Goal: Transaction & Acquisition: Purchase product/service

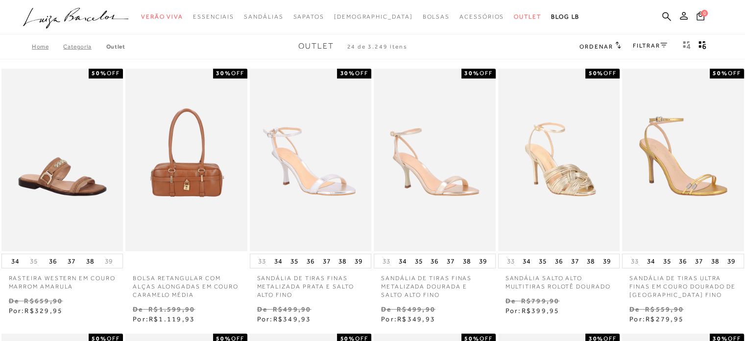
click at [609, 49] on span "Ordenar" at bounding box center [596, 46] width 33 height 7
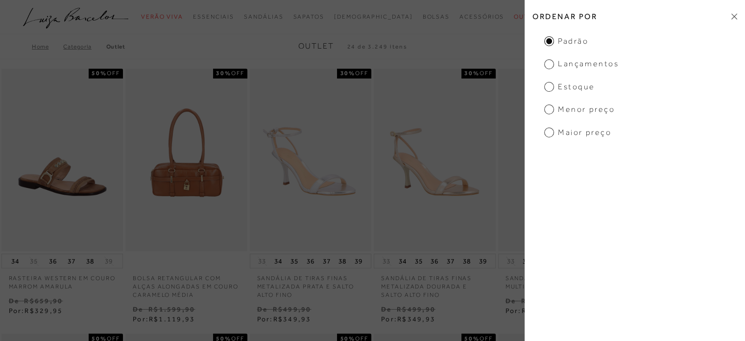
click at [546, 110] on span "Menor preço" at bounding box center [579, 109] width 71 height 11
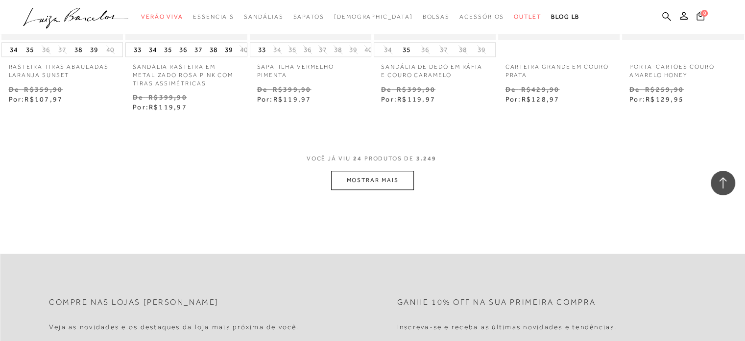
scroll to position [980, 0]
click at [396, 178] on button "MOSTRAR MAIS" at bounding box center [372, 181] width 82 height 19
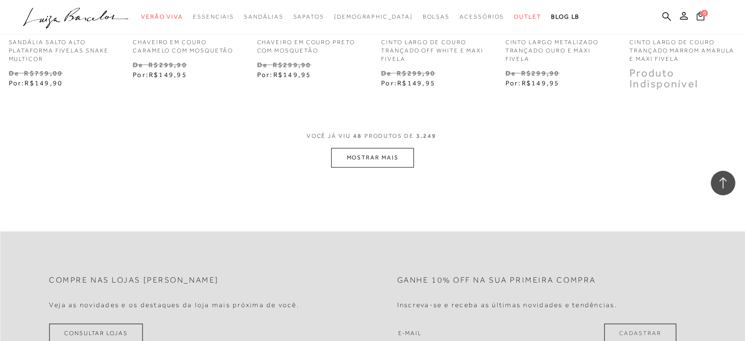
scroll to position [2058, 0]
click at [403, 153] on button "MOSTRAR MAIS" at bounding box center [372, 156] width 82 height 19
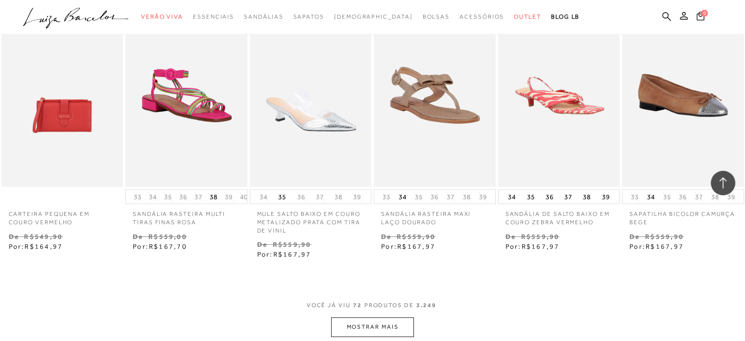
scroll to position [2989, 0]
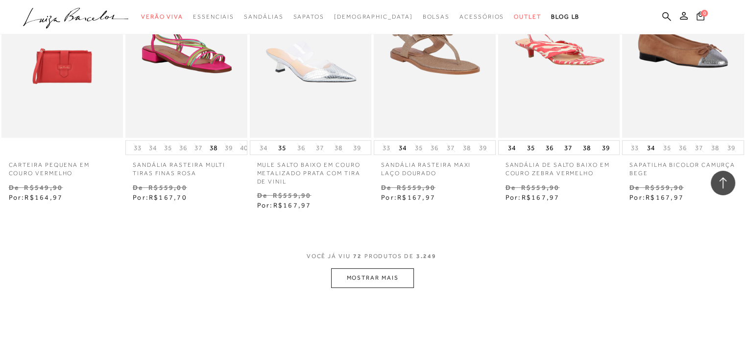
click at [359, 268] on button "MOSTRAR MAIS" at bounding box center [372, 277] width 82 height 19
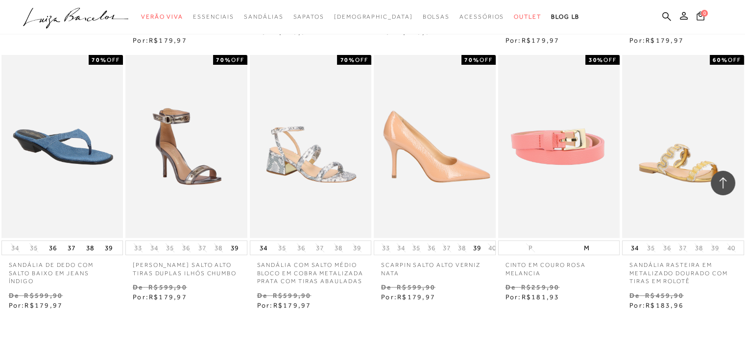
scroll to position [4067, 0]
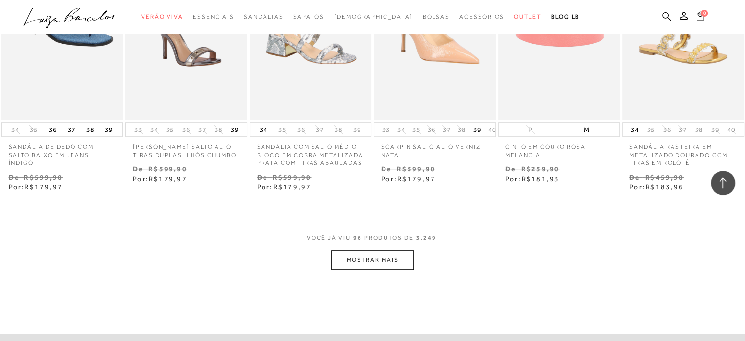
click at [341, 250] on button "MOSTRAR MAIS" at bounding box center [372, 259] width 82 height 19
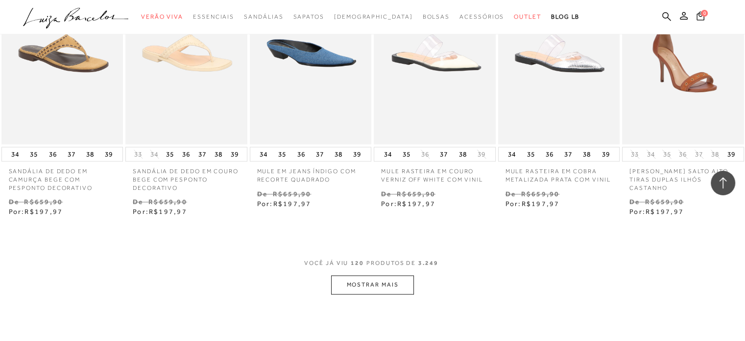
scroll to position [5095, 0]
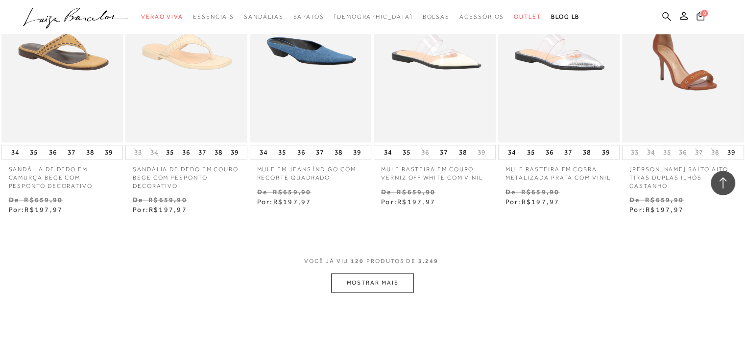
click at [371, 273] on button "MOSTRAR MAIS" at bounding box center [372, 282] width 82 height 19
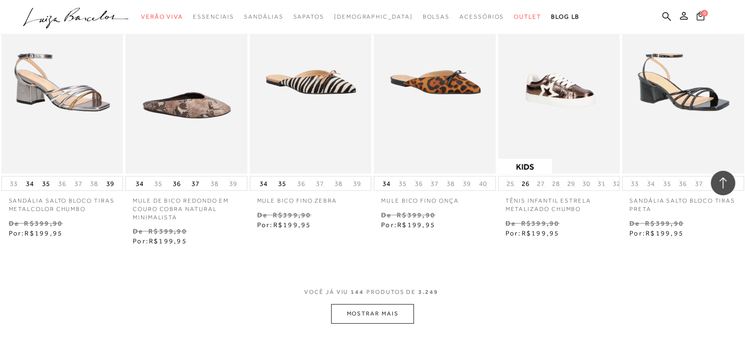
scroll to position [6124, 0]
click at [384, 303] on button "MOSTRAR MAIS" at bounding box center [372, 312] width 82 height 19
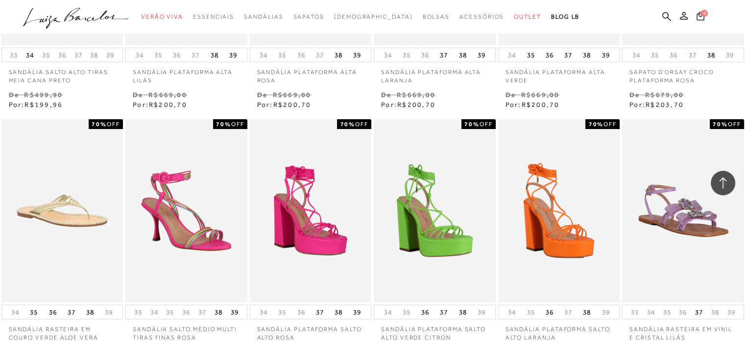
scroll to position [7153, 0]
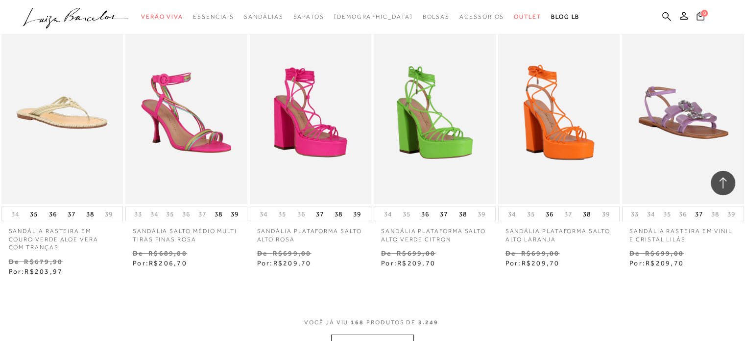
click at [398, 334] on button "MOSTRAR MAIS" at bounding box center [372, 343] width 82 height 19
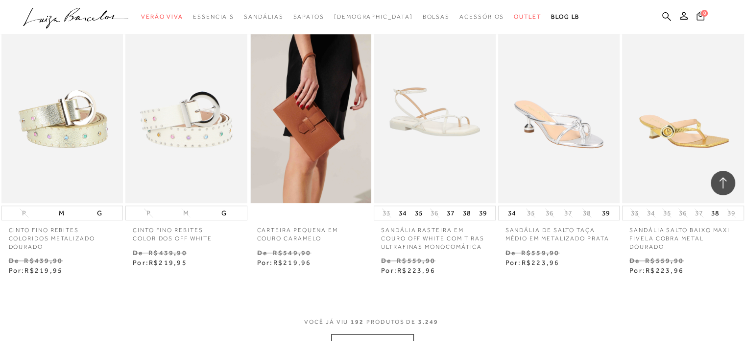
scroll to position [8231, 0]
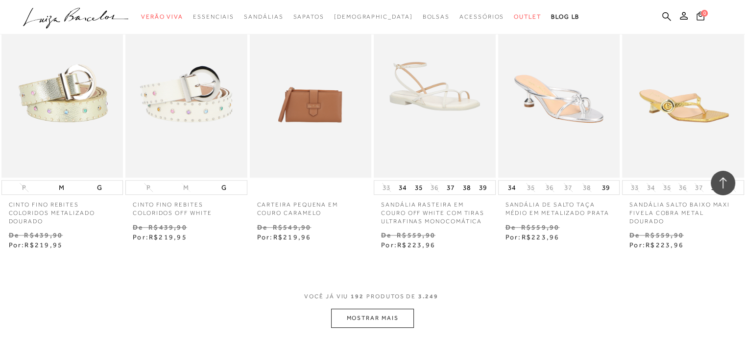
click at [375, 308] on button "MOSTRAR MAIS" at bounding box center [372, 317] width 82 height 19
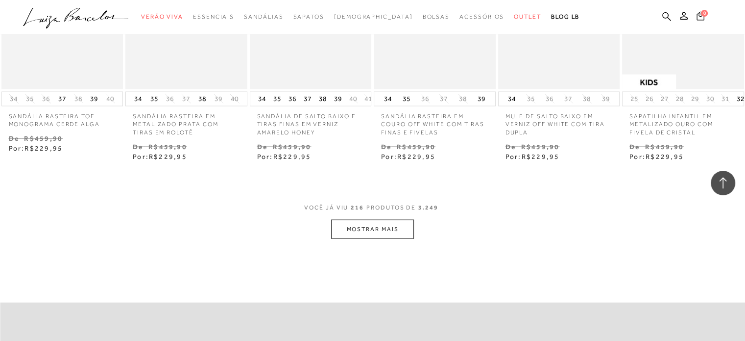
scroll to position [9424, 0]
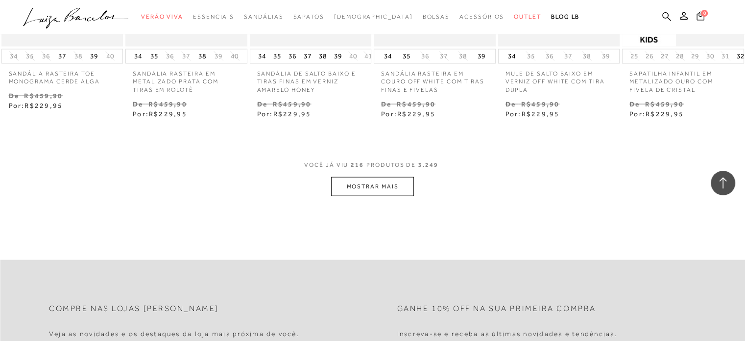
click at [365, 159] on span "VOCÊ JÁ VIU 216 PRODUTOS DE 3.249" at bounding box center [372, 168] width 137 height 18
click at [364, 177] on button "MOSTRAR MAIS" at bounding box center [372, 186] width 82 height 19
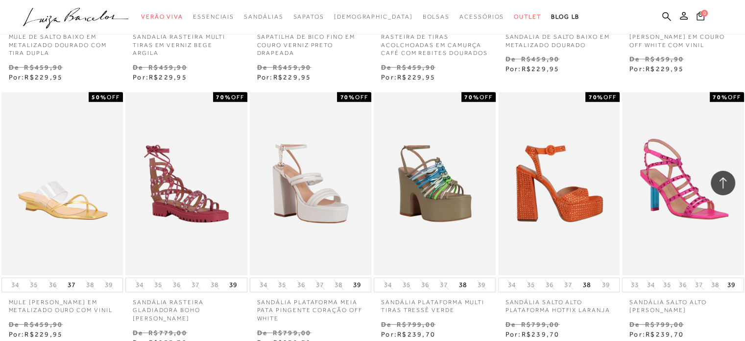
scroll to position [10404, 0]
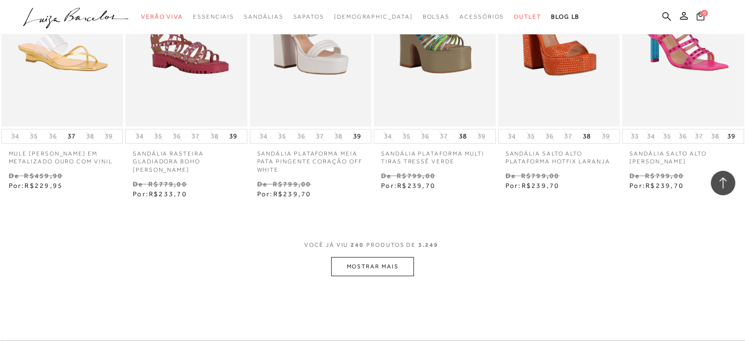
click at [374, 257] on button "MOSTRAR MAIS" at bounding box center [372, 266] width 82 height 19
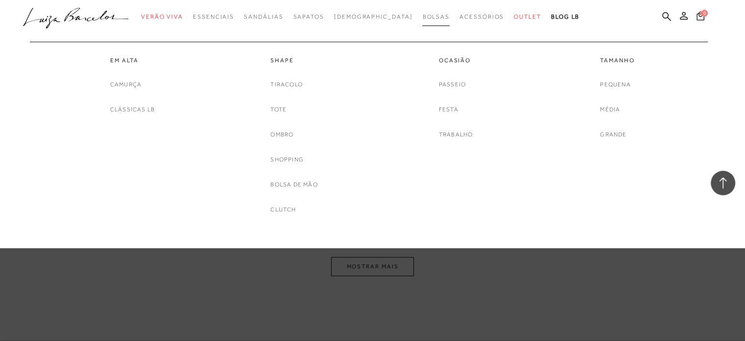
click at [422, 17] on span "Bolsas" at bounding box center [435, 16] width 27 height 7
click at [422, 20] on link "Bolsas" at bounding box center [435, 17] width 27 height 18
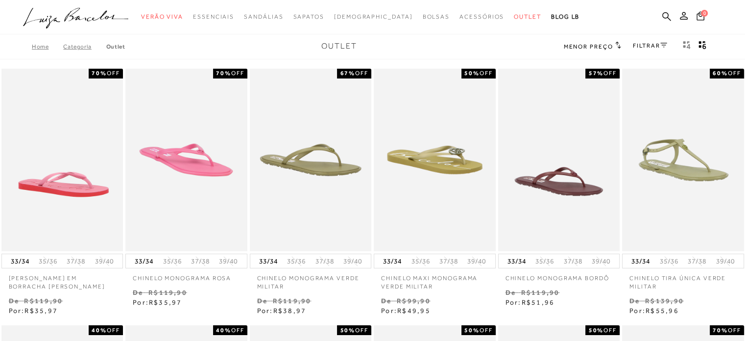
click at [53, 16] on icon ".a{fill-rule:evenodd;}" at bounding box center [76, 18] width 106 height 21
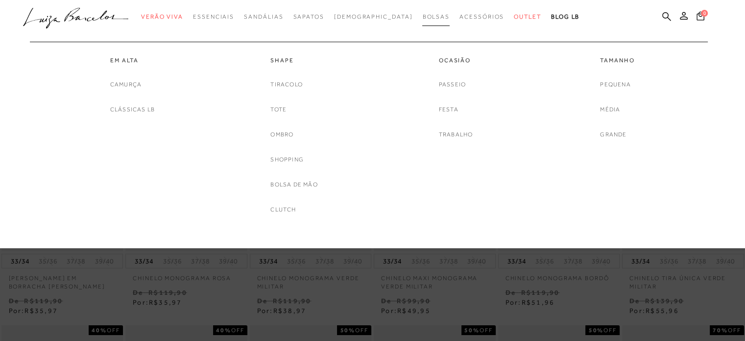
click at [422, 16] on span "Bolsas" at bounding box center [435, 16] width 27 height 7
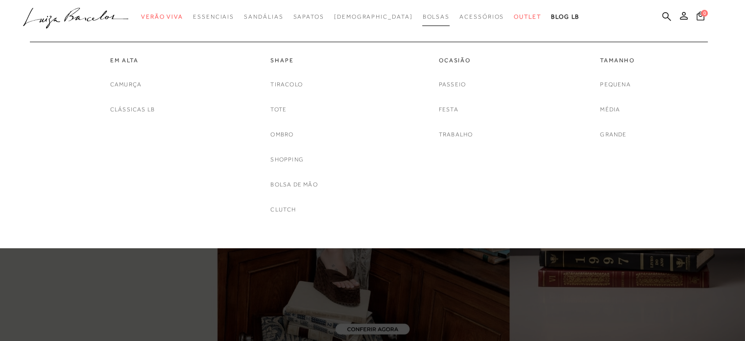
click at [422, 13] on span "Bolsas" at bounding box center [435, 16] width 27 height 7
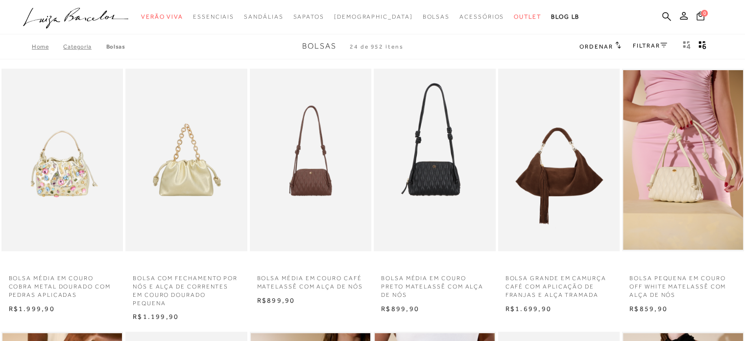
click at [606, 49] on span "Ordenar" at bounding box center [596, 46] width 33 height 7
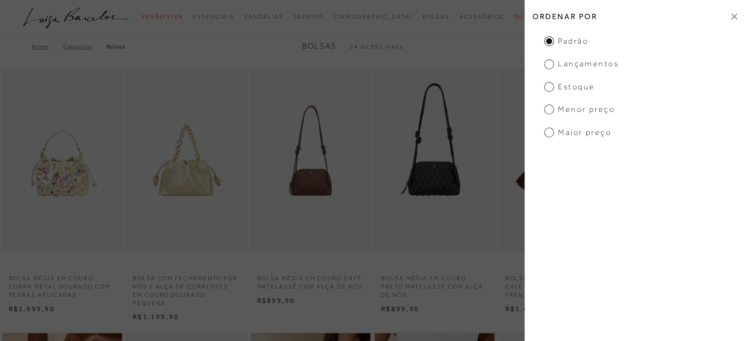
click at [566, 110] on span "Menor preço" at bounding box center [579, 109] width 71 height 11
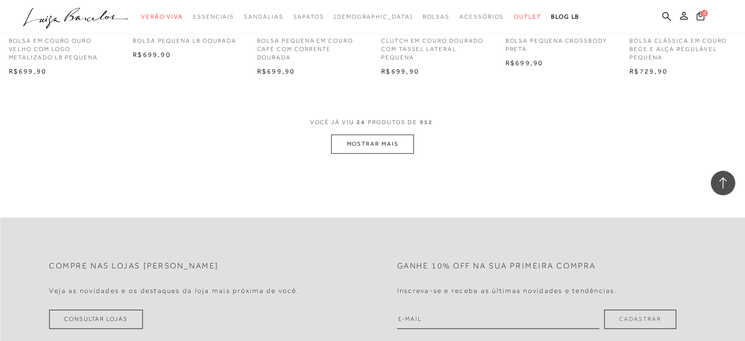
scroll to position [1029, 0]
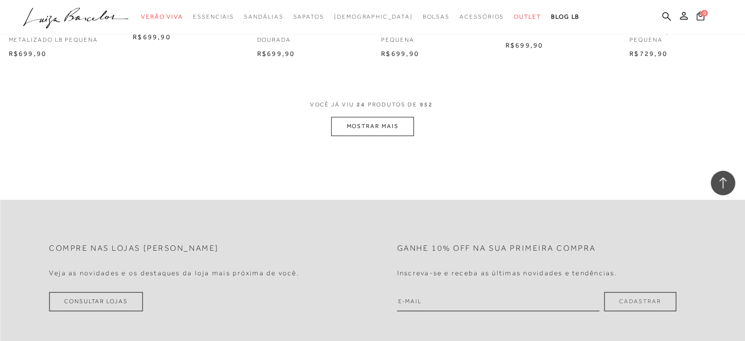
click at [366, 127] on button "MOSTRAR MAIS" at bounding box center [372, 126] width 82 height 19
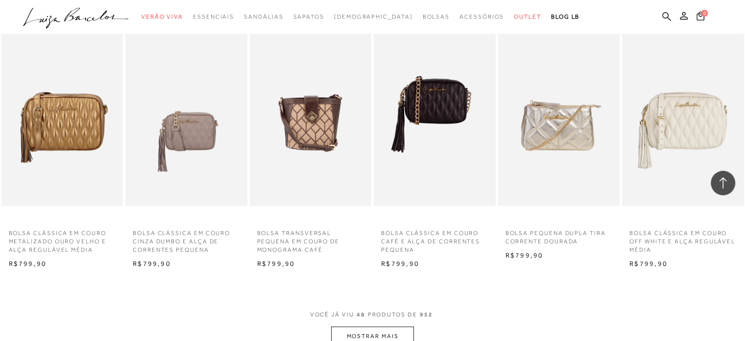
scroll to position [1862, 0]
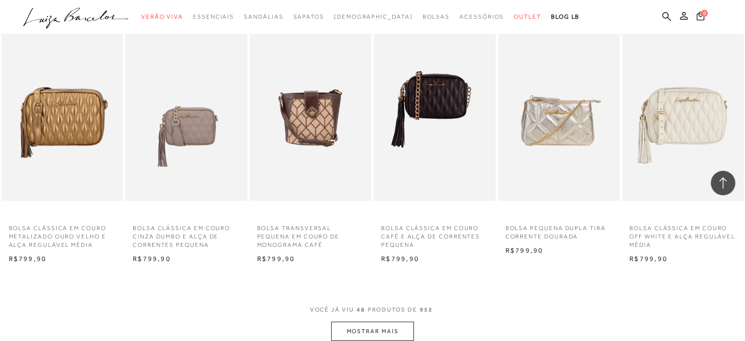
click at [370, 330] on button "MOSTRAR MAIS" at bounding box center [372, 330] width 82 height 19
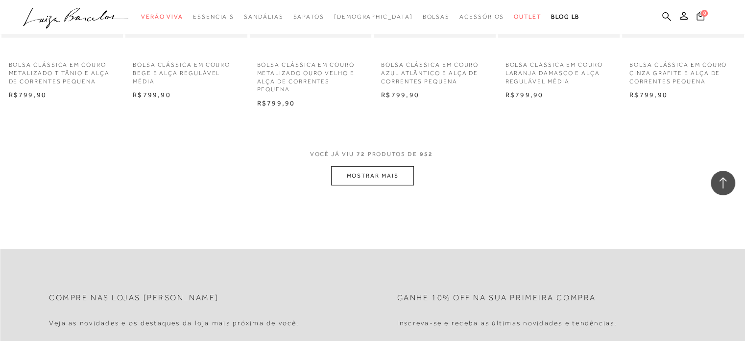
scroll to position [3087, 0]
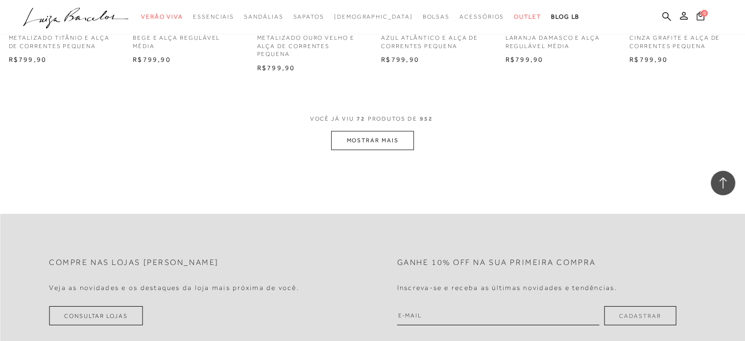
click at [350, 145] on button "MOSTRAR MAIS" at bounding box center [372, 140] width 82 height 19
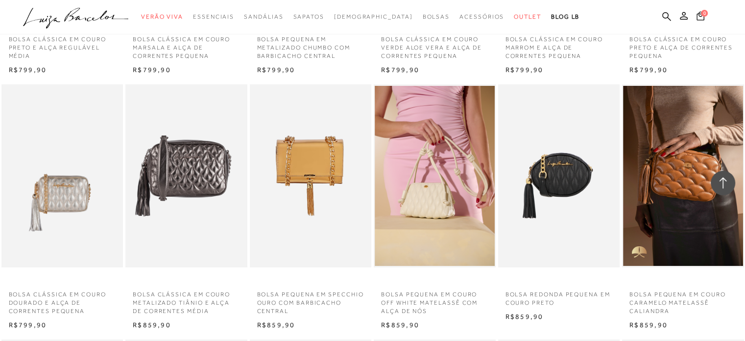
scroll to position [3675, 0]
